Goal: Information Seeking & Learning: Learn about a topic

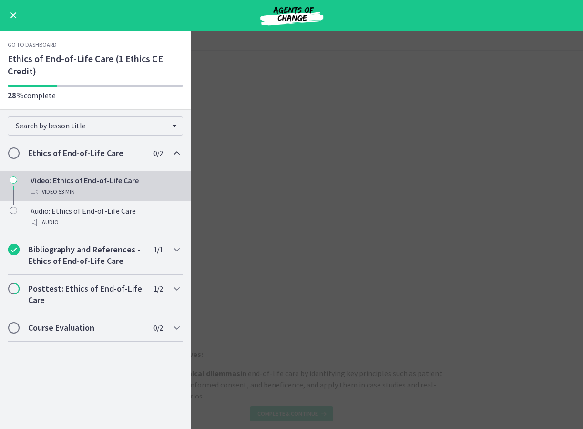
click at [371, 147] on main "Video: Ethics of End-of-Life Care Enable fullscreen Learning Objectives: Analyz…" at bounding box center [291, 230] width 583 height 398
click at [10, 17] on span "Enable menu" at bounding box center [13, 15] width 6 height 6
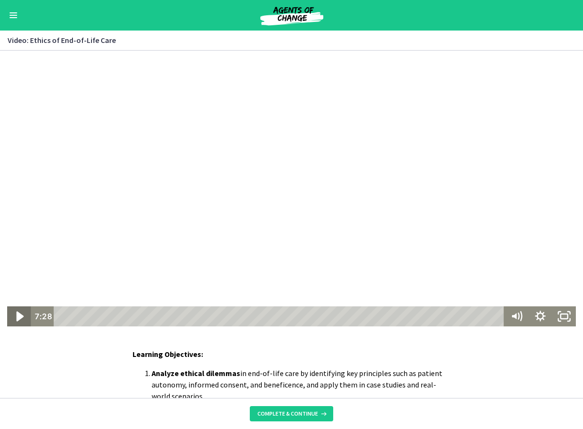
drag, startPoint x: 19, startPoint y: 318, endPoint x: 52, endPoint y: 279, distance: 51.4
click at [19, 317] on icon "Play Video" at bounding box center [20, 316] width 29 height 24
click at [12, 318] on icon "Pause" at bounding box center [19, 316] width 29 height 24
click at [18, 315] on icon "Pause" at bounding box center [19, 316] width 8 height 9
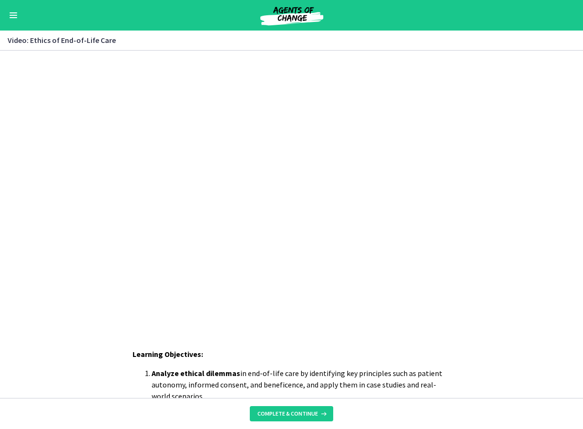
click at [12, 14] on button "Enable menu" at bounding box center [13, 15] width 11 height 11
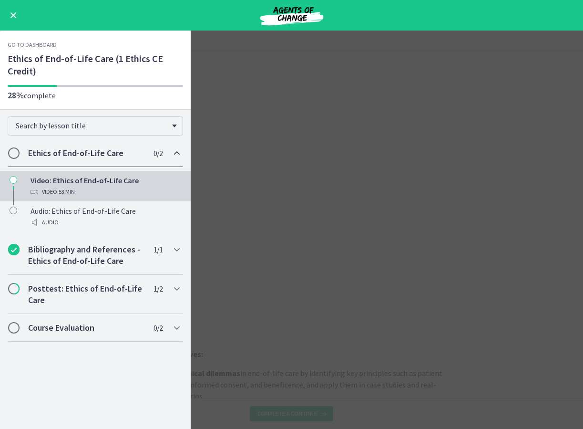
click at [41, 46] on link "Go to Dashboard" at bounding box center [32, 45] width 49 height 8
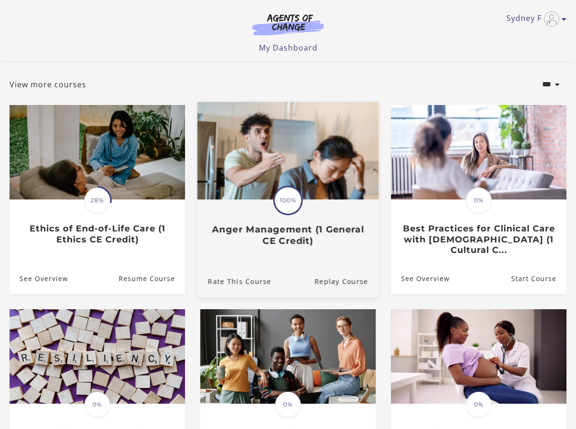
scroll to position [95, 0]
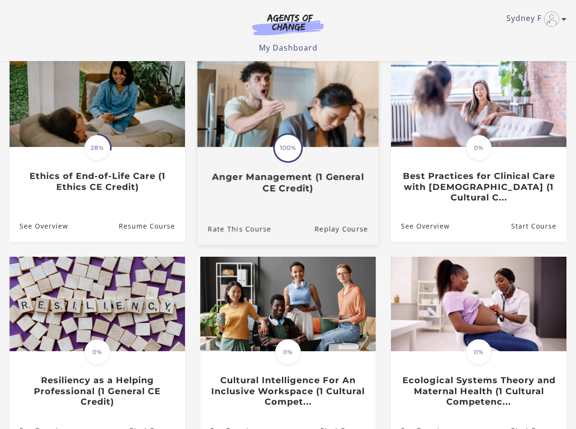
click at [283, 180] on h3 "Anger Management (1 General CE Credit)" at bounding box center [288, 182] width 160 height 22
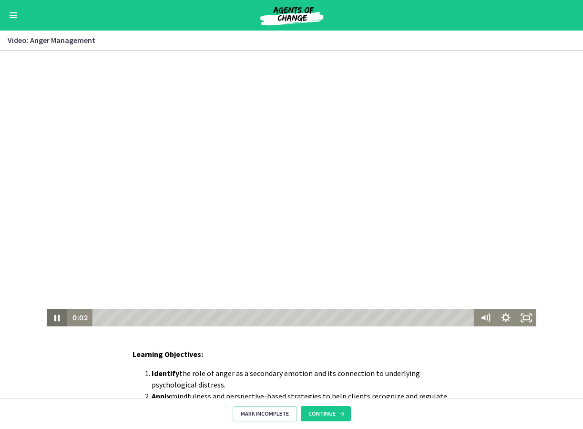
click at [47, 316] on icon "Pause" at bounding box center [57, 317] width 21 height 17
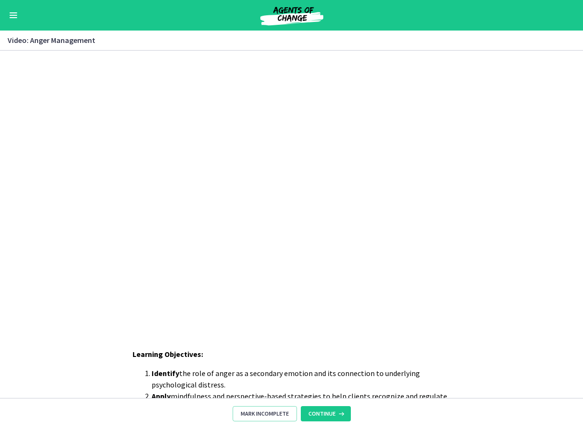
scroll to position [142, 0]
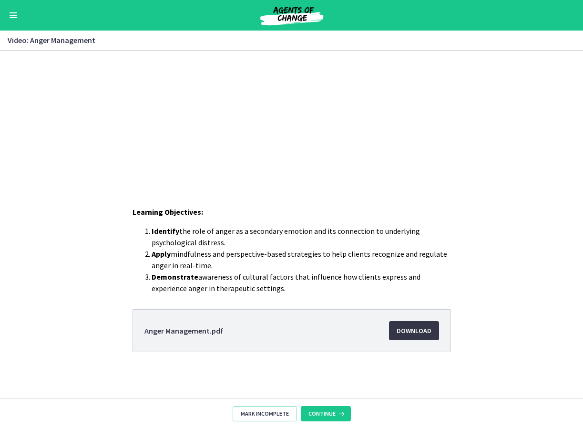
click at [420, 332] on span "Download Opens in a new window" at bounding box center [414, 330] width 35 height 11
